Goal: Find specific page/section

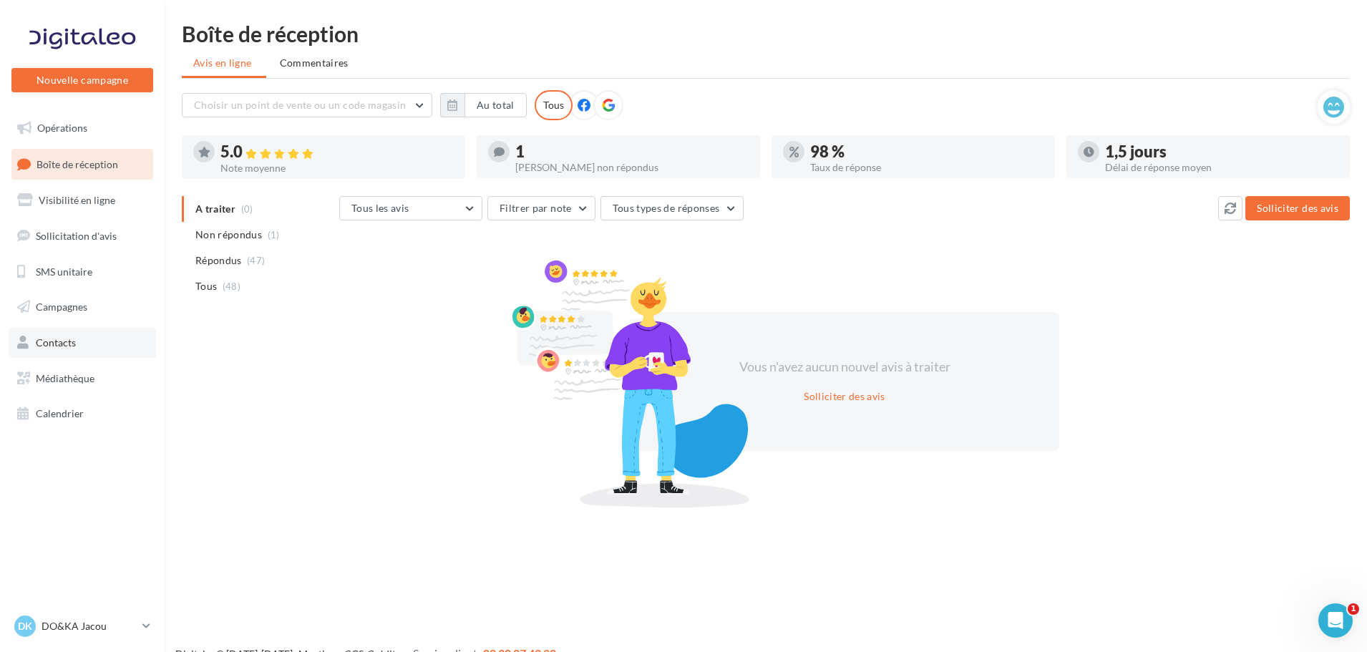
click at [71, 341] on span "Contacts" at bounding box center [56, 342] width 40 height 12
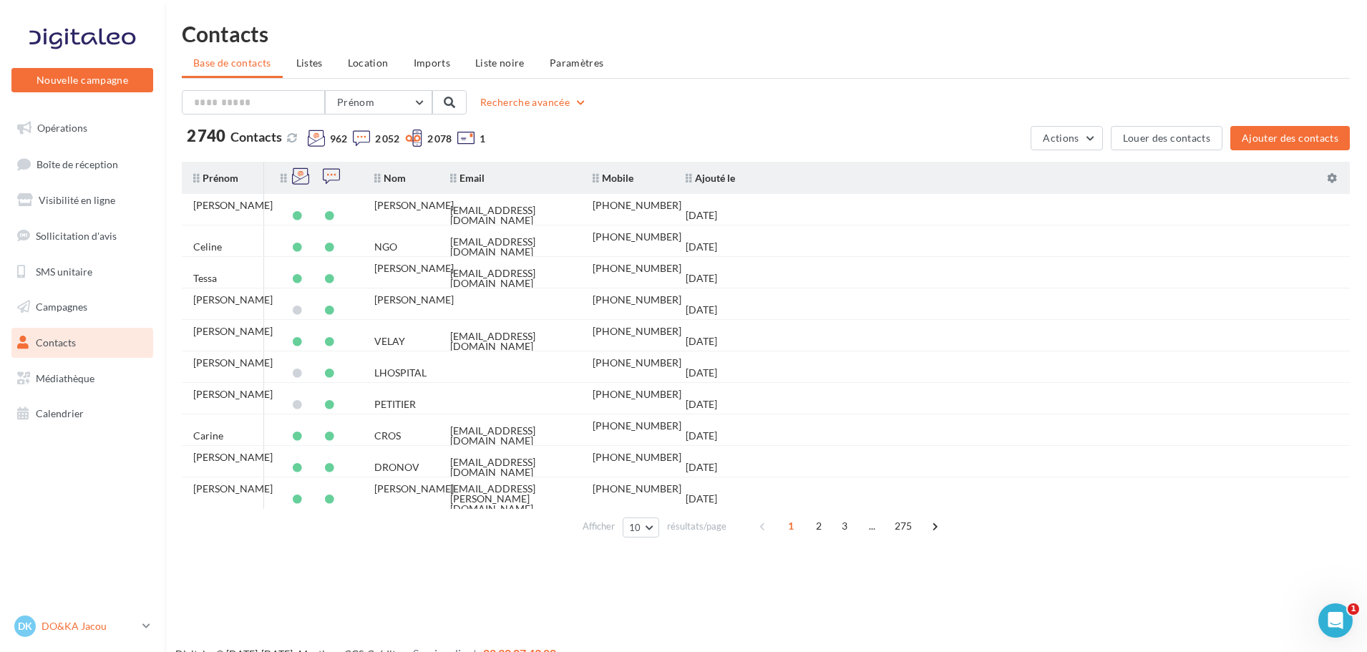
click at [74, 631] on p "DO&KA Jacou" at bounding box center [89, 626] width 95 height 14
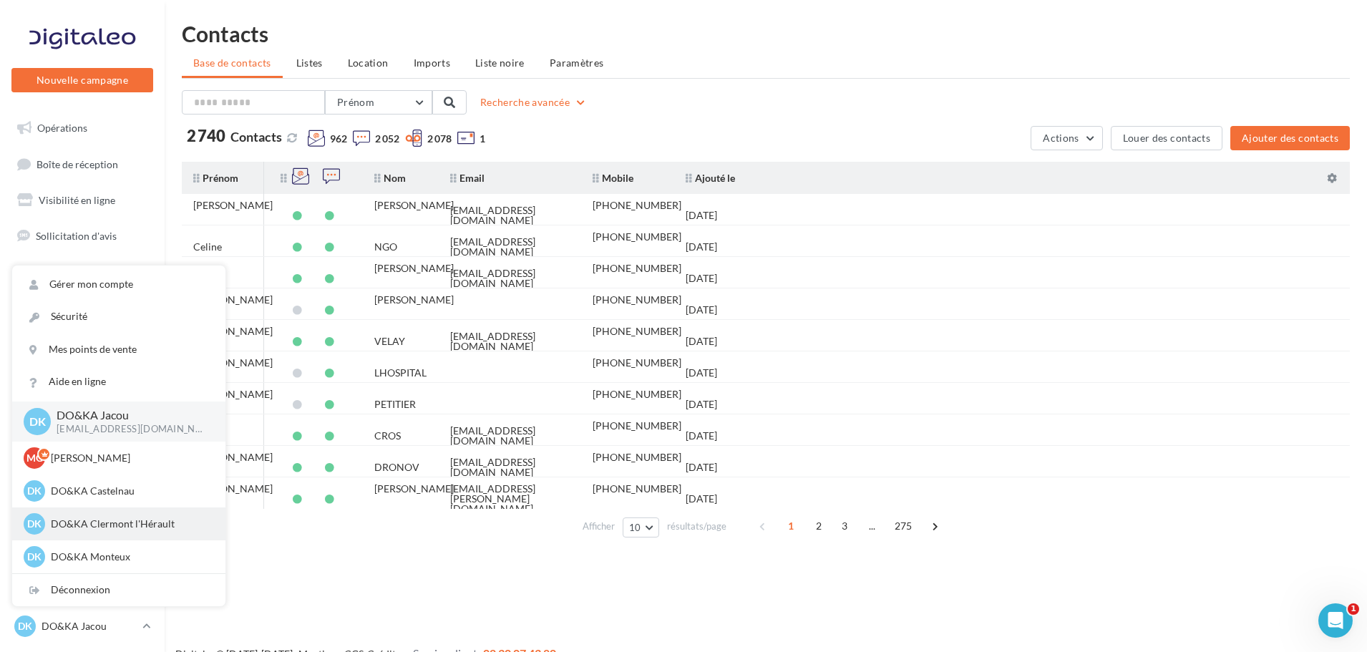
scroll to position [165, 0]
click at [113, 512] on div "DK DO&KA Lempdes [EMAIL_ADDRESS][DOMAIN_NAME]" at bounding box center [118, 524] width 213 height 33
click at [97, 520] on p "DO&KA Lempdes" at bounding box center [129, 524] width 157 height 14
